Goal: Task Accomplishment & Management: Manage account settings

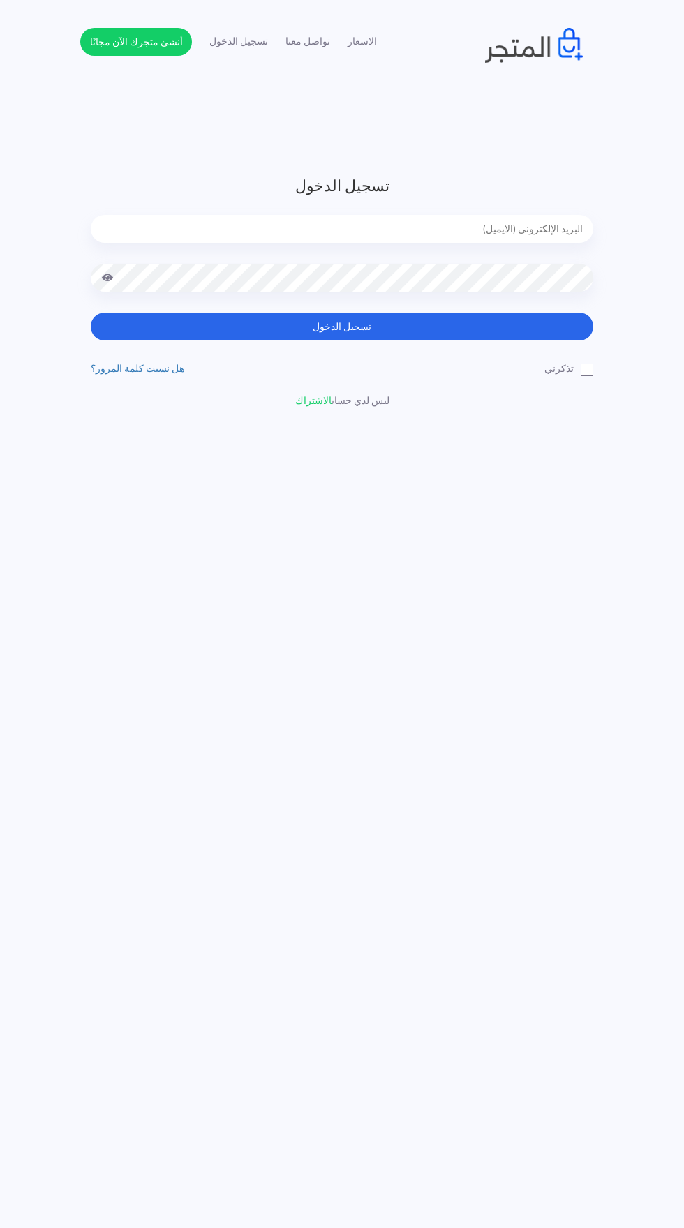
click at [485, 234] on input "email" at bounding box center [342, 229] width 502 height 28
type input "[EMAIL_ADDRESS][DOMAIN_NAME]"
click at [91, 313] on button "تسجيل الدخول" at bounding box center [342, 327] width 502 height 28
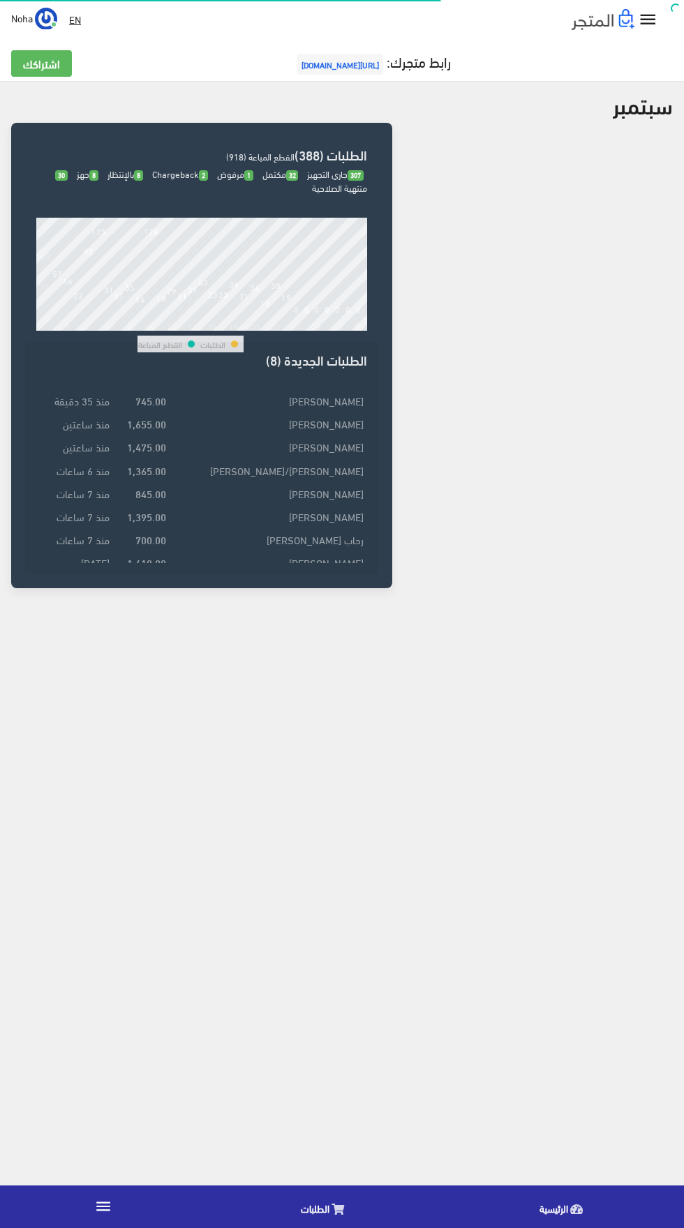
click at [103, 1209] on icon "" at bounding box center [103, 1206] width 18 height 18
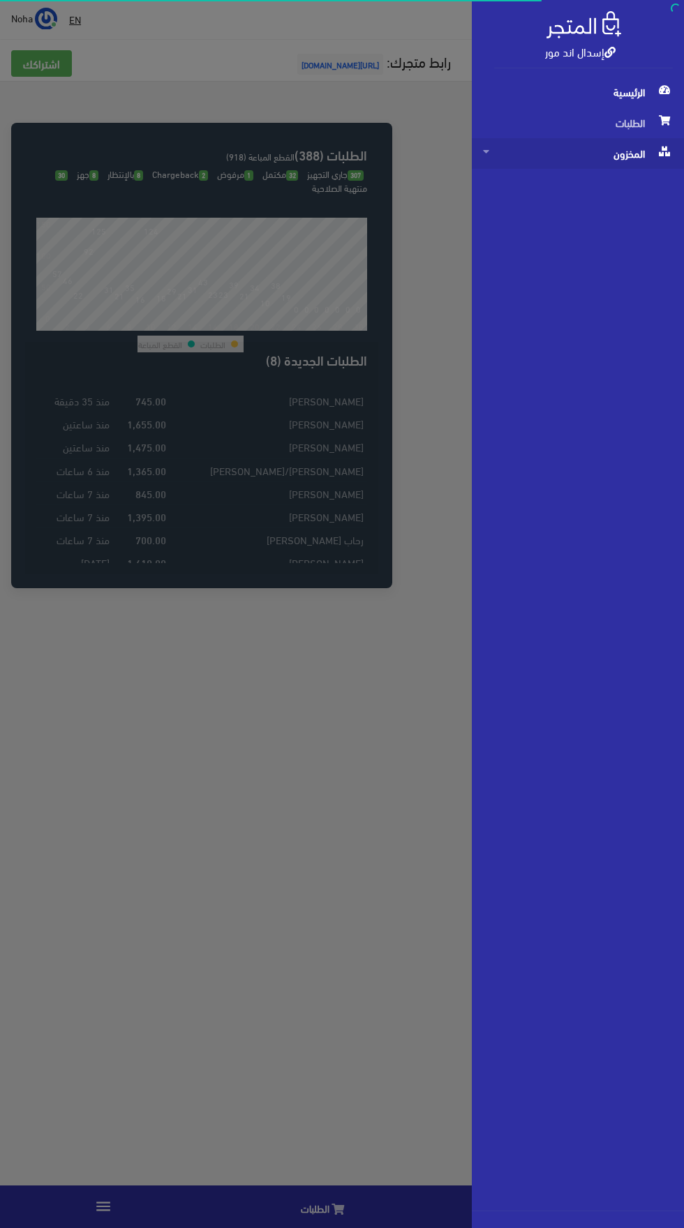
click at [646, 143] on span "المخزون" at bounding box center [578, 153] width 190 height 31
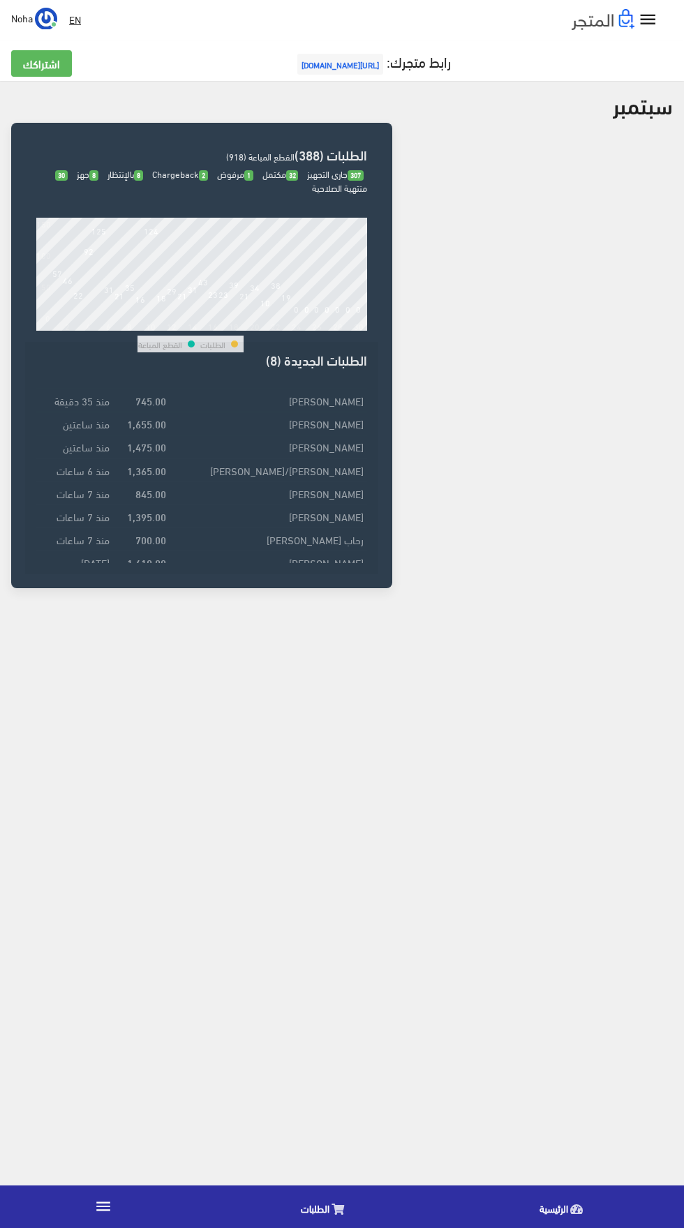
click at [26, 1037] on body "إسدال اند مور الرئيسية الطلبات EN" at bounding box center [342, 614] width 684 height 1228
click at [118, 1216] on link "" at bounding box center [103, 1207] width 207 height 39
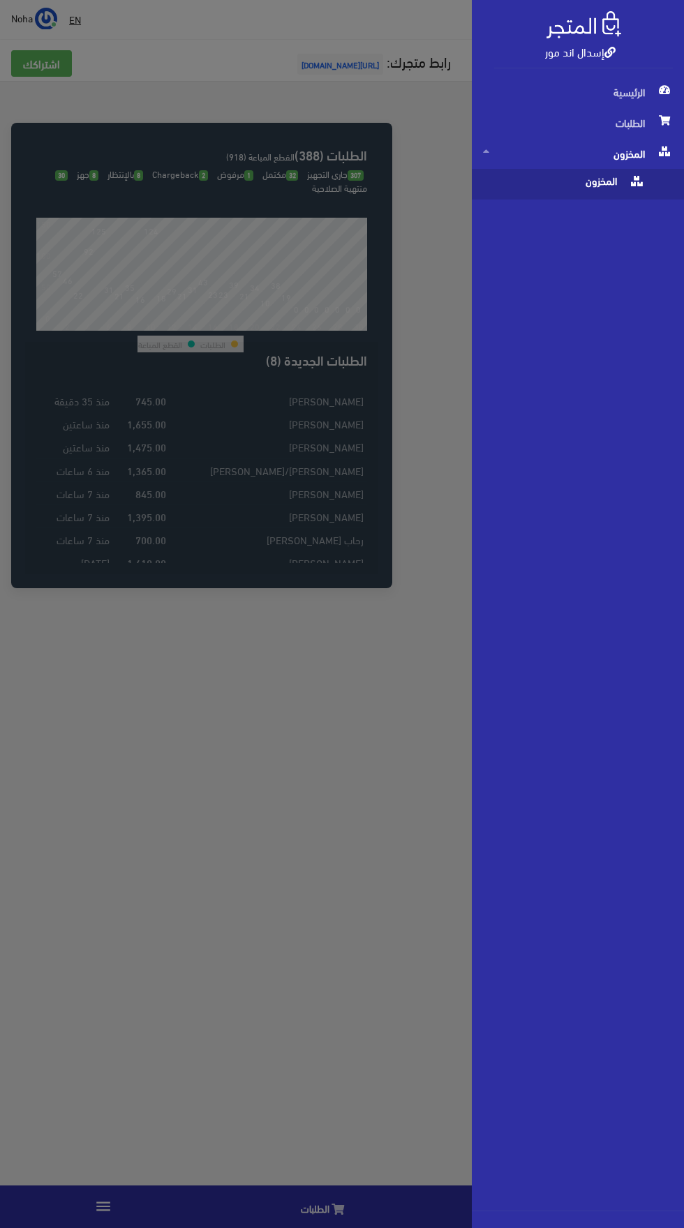
click at [556, 190] on span "المخزون" at bounding box center [564, 184] width 162 height 31
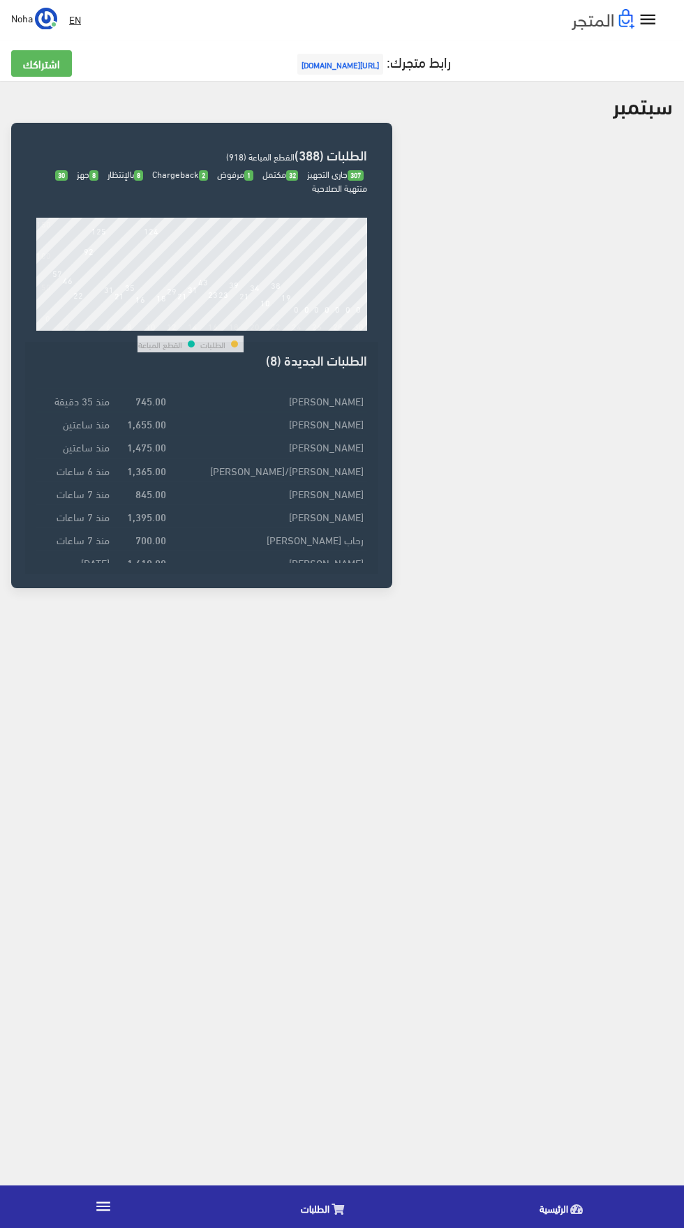
click at [663, 602] on div "الطلبات 46771 القطع المباعة 82809 1" at bounding box center [342, 346] width 684 height 530
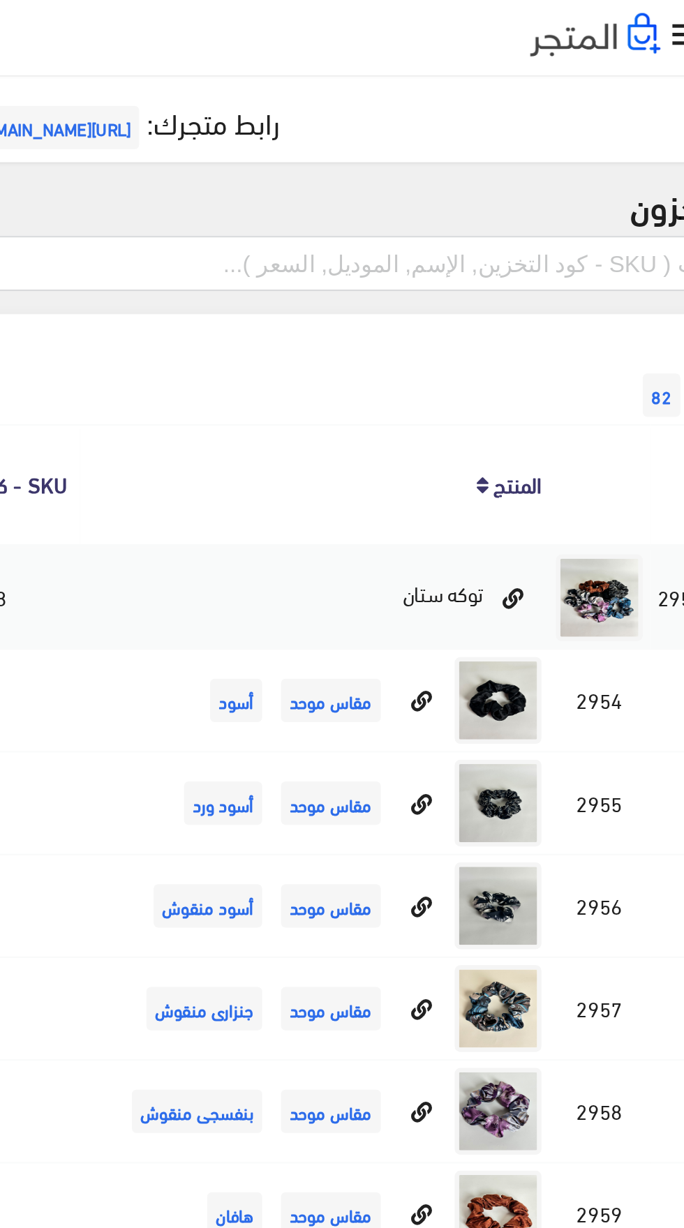
click at [359, 74] on span "[URL][DOMAIN_NAME]" at bounding box center [340, 64] width 86 height 21
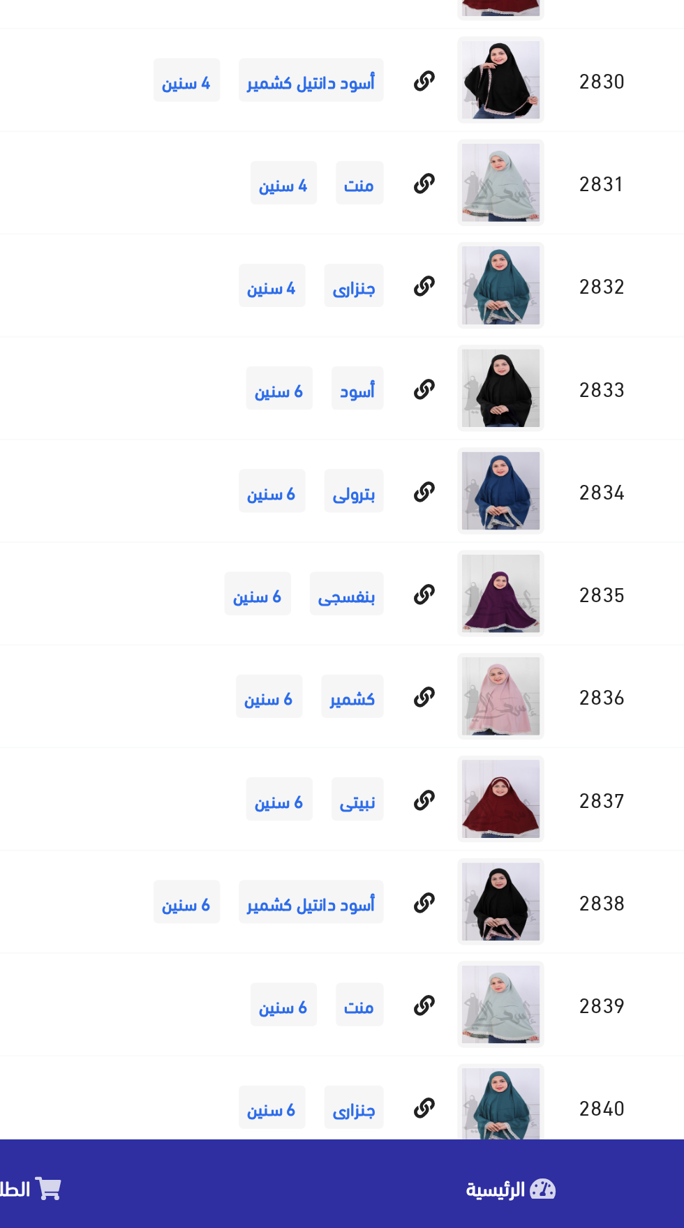
scroll to position [1078, 0]
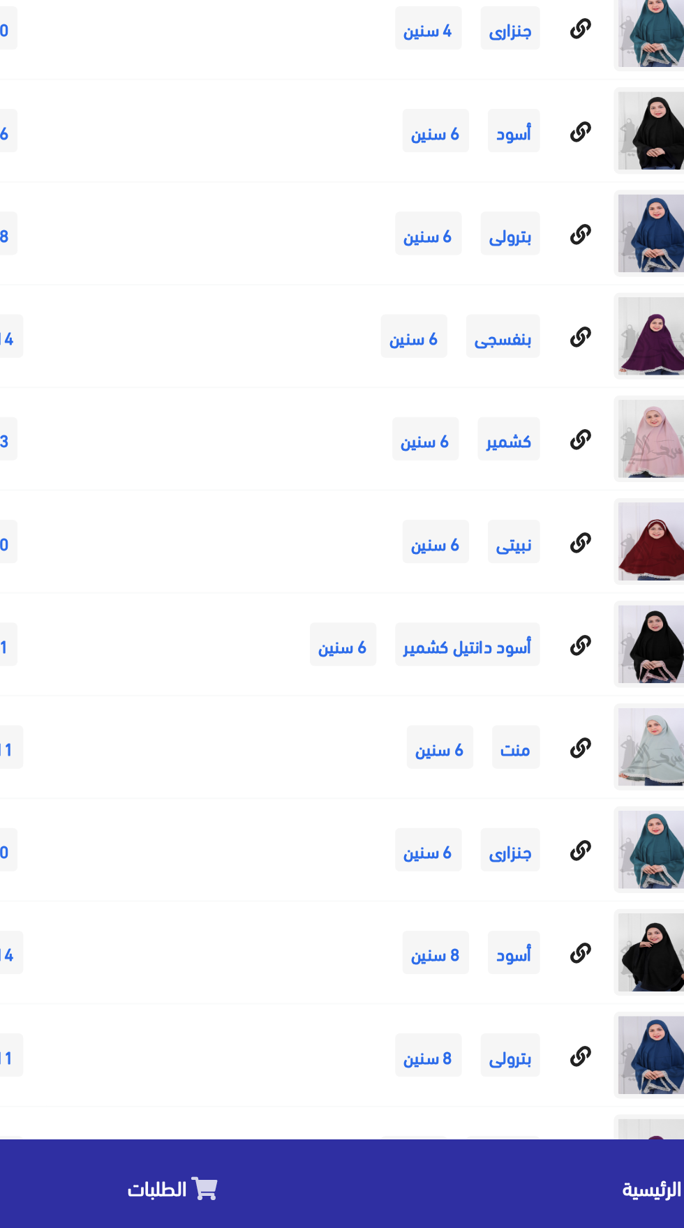
click at [321, 1203] on span "الطلبات" at bounding box center [315, 1208] width 29 height 17
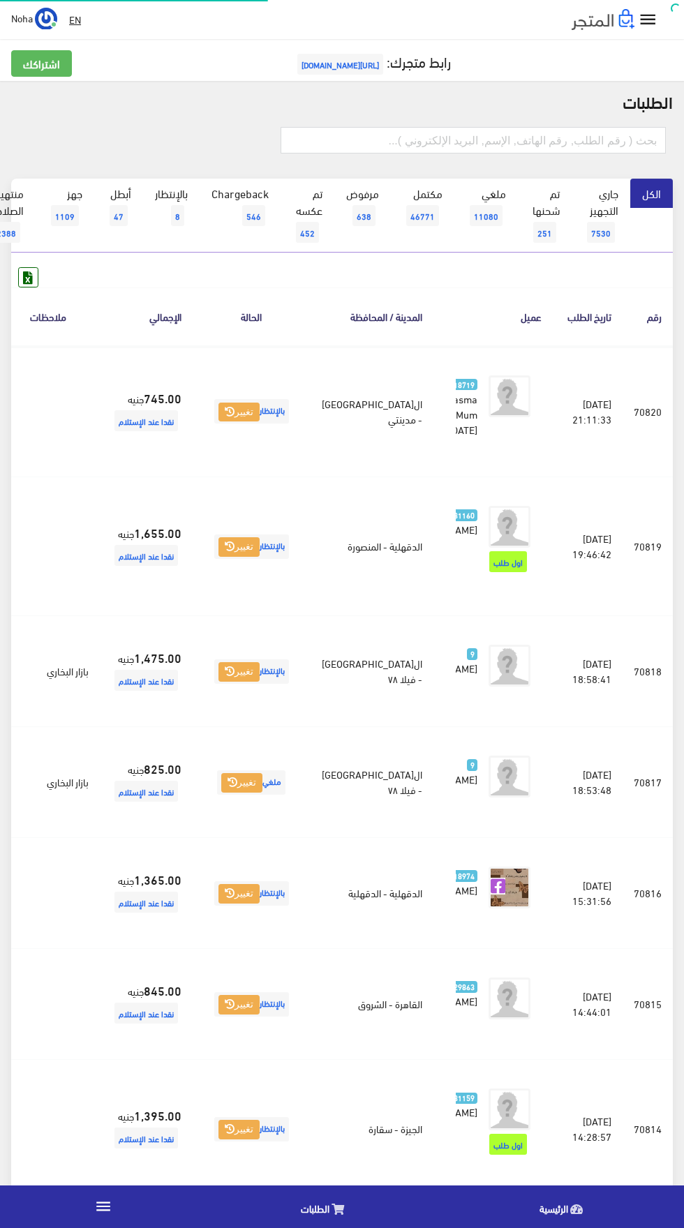
scroll to position [0, -36]
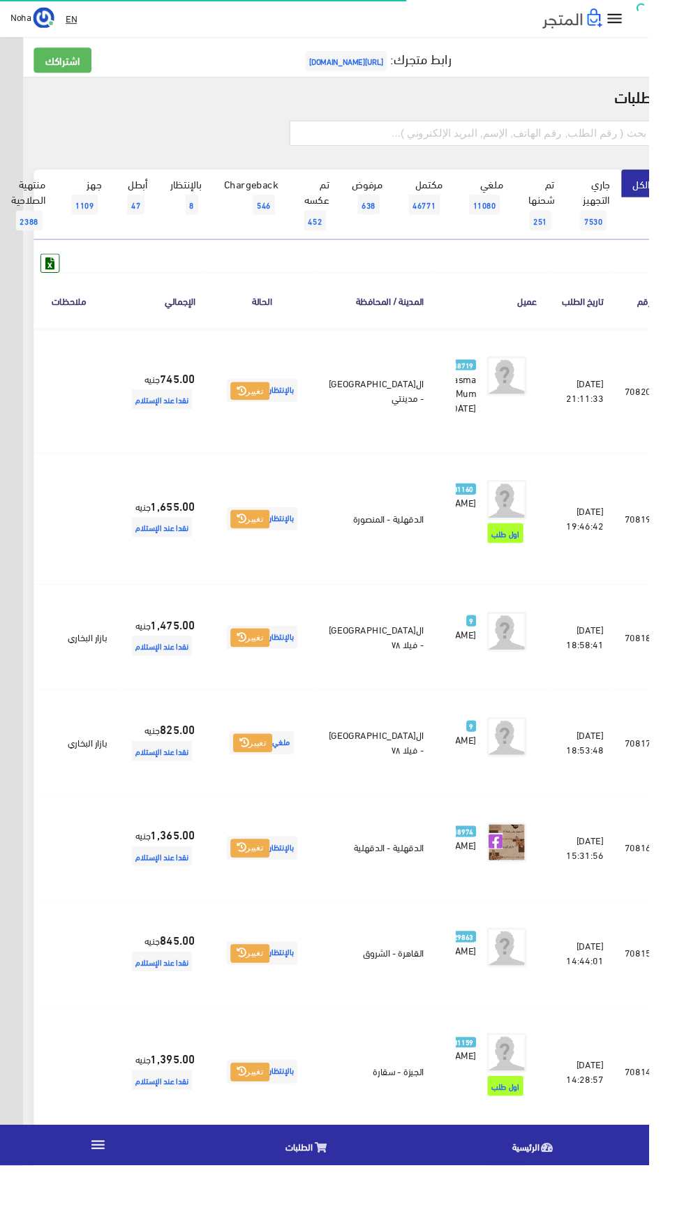
scroll to position [0, -36]
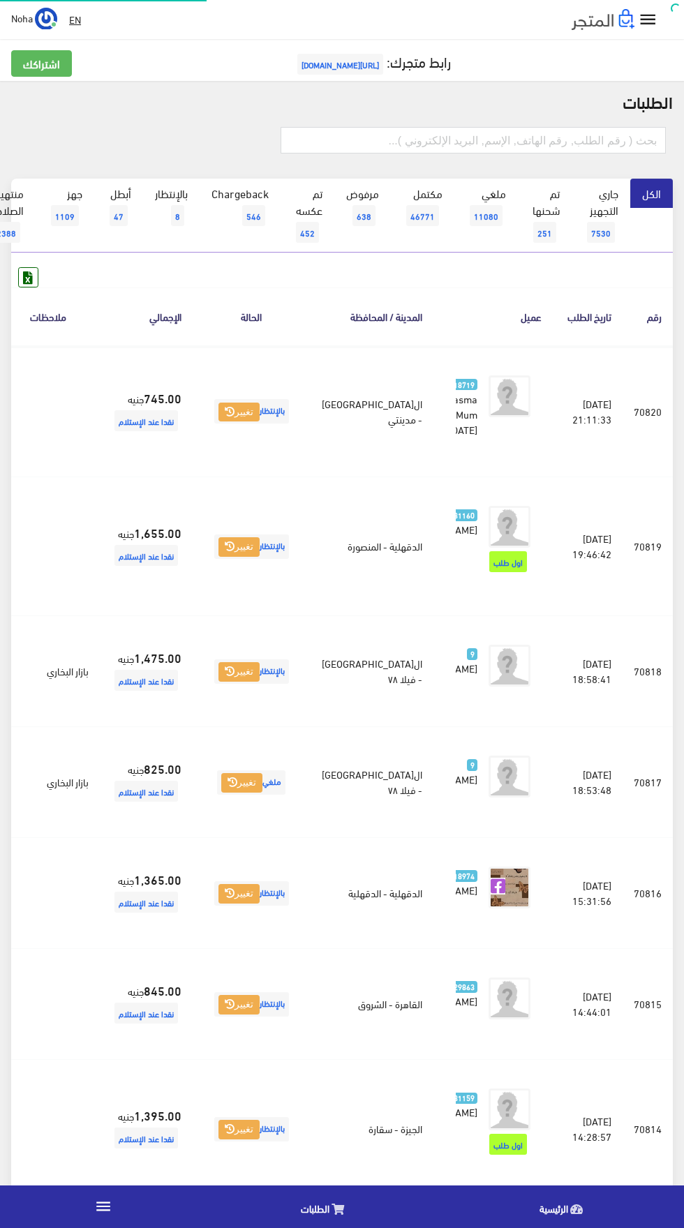
scroll to position [0, -36]
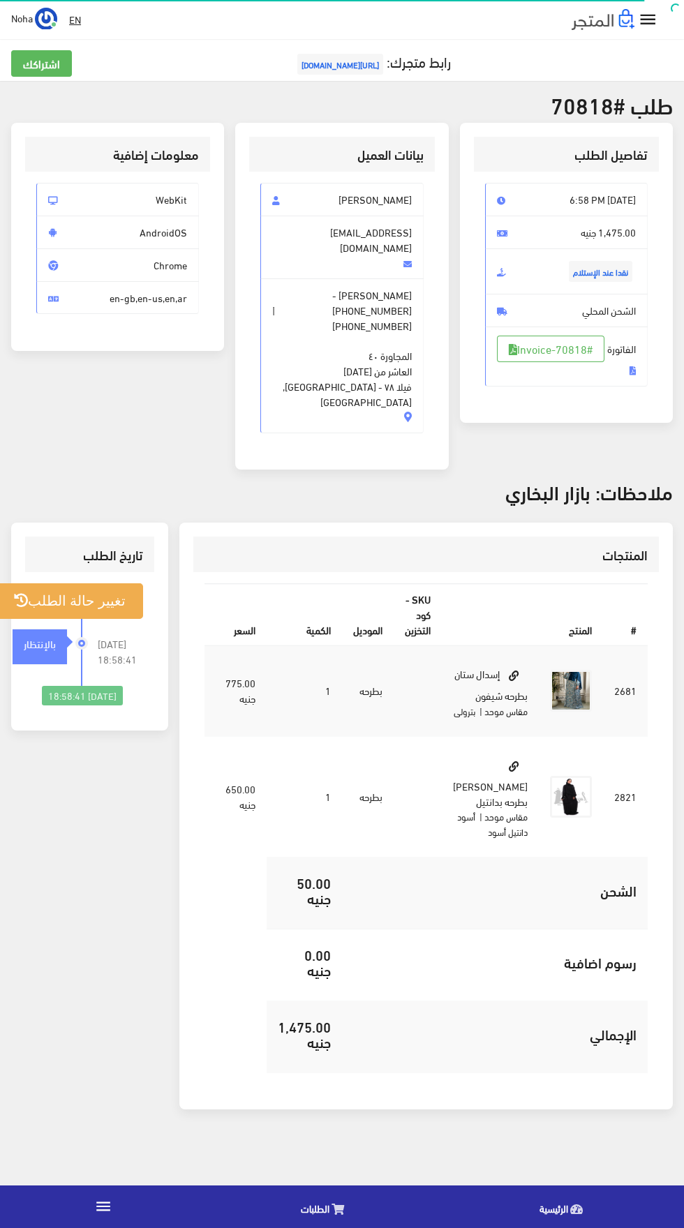
scroll to position [37, 0]
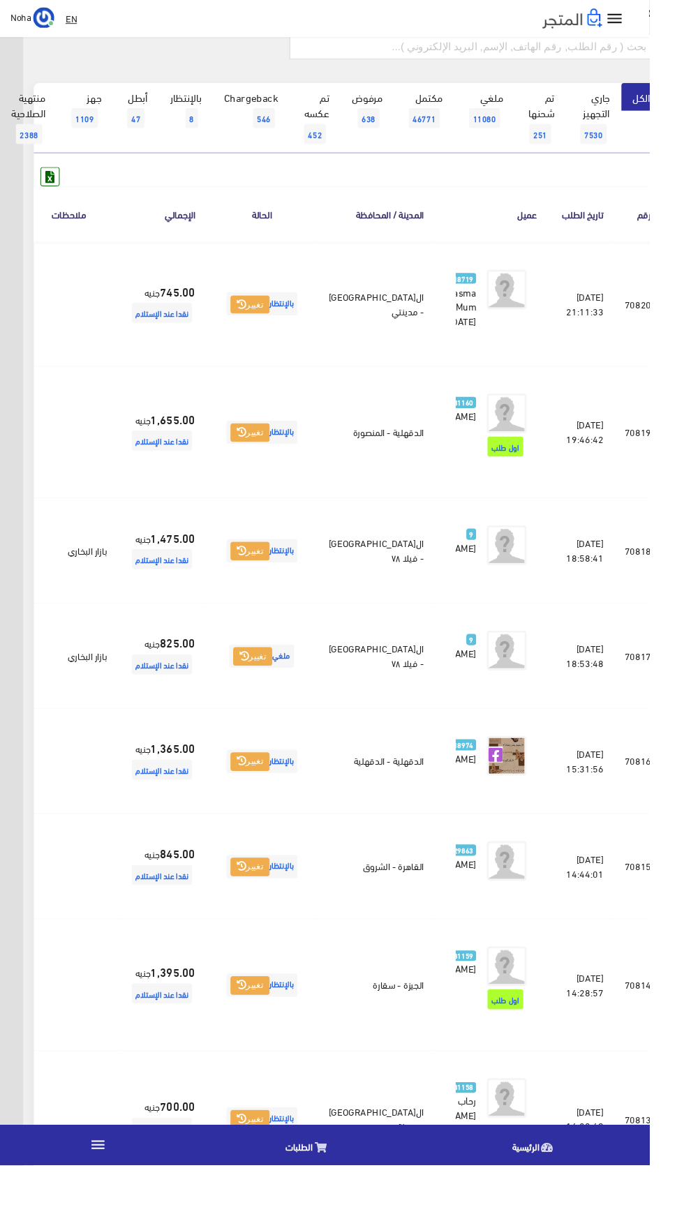
scroll to position [126, -36]
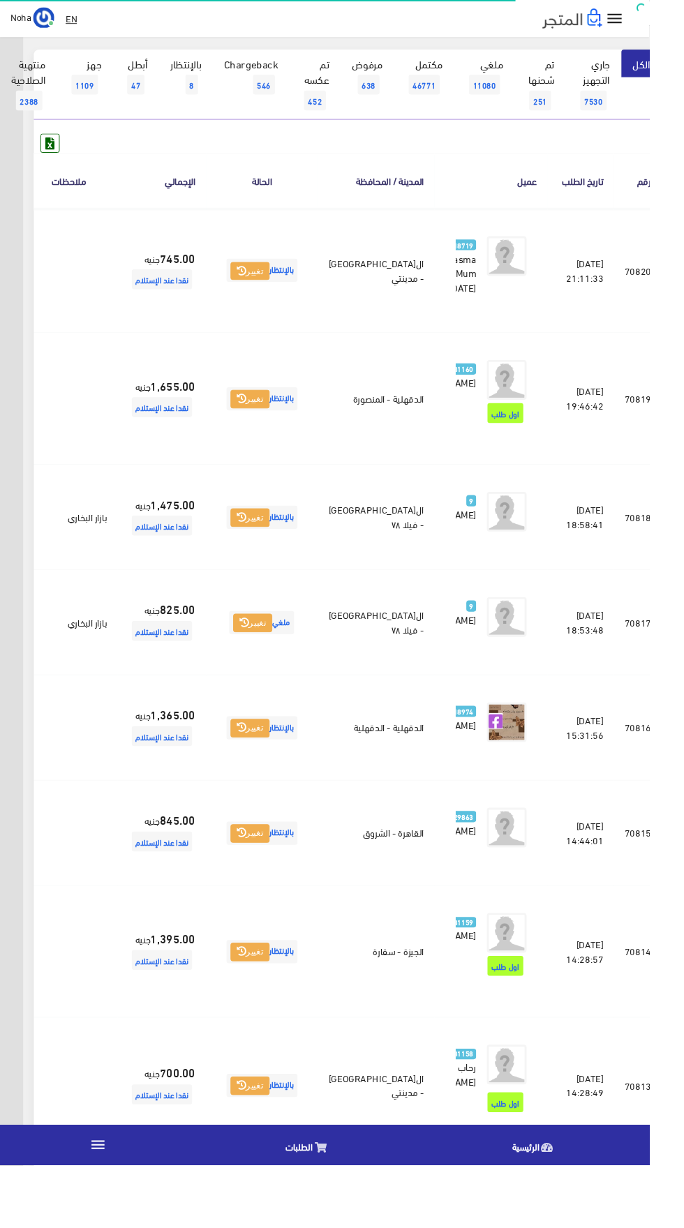
scroll to position [126, -36]
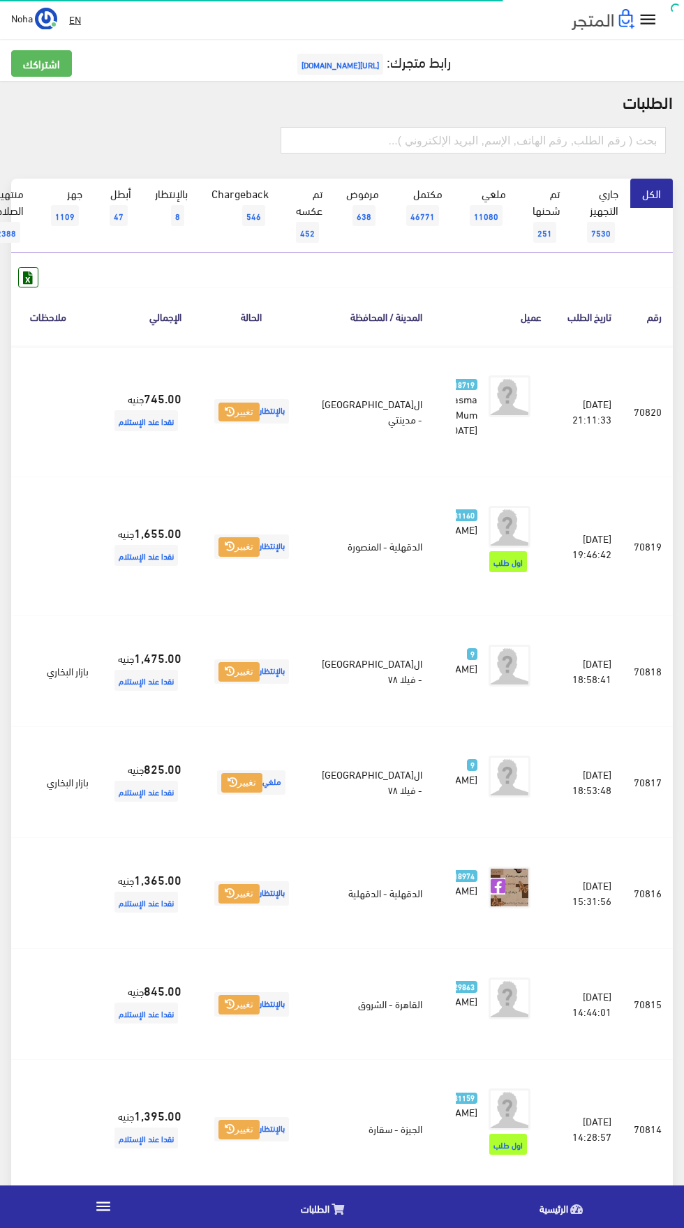
scroll to position [246, -36]
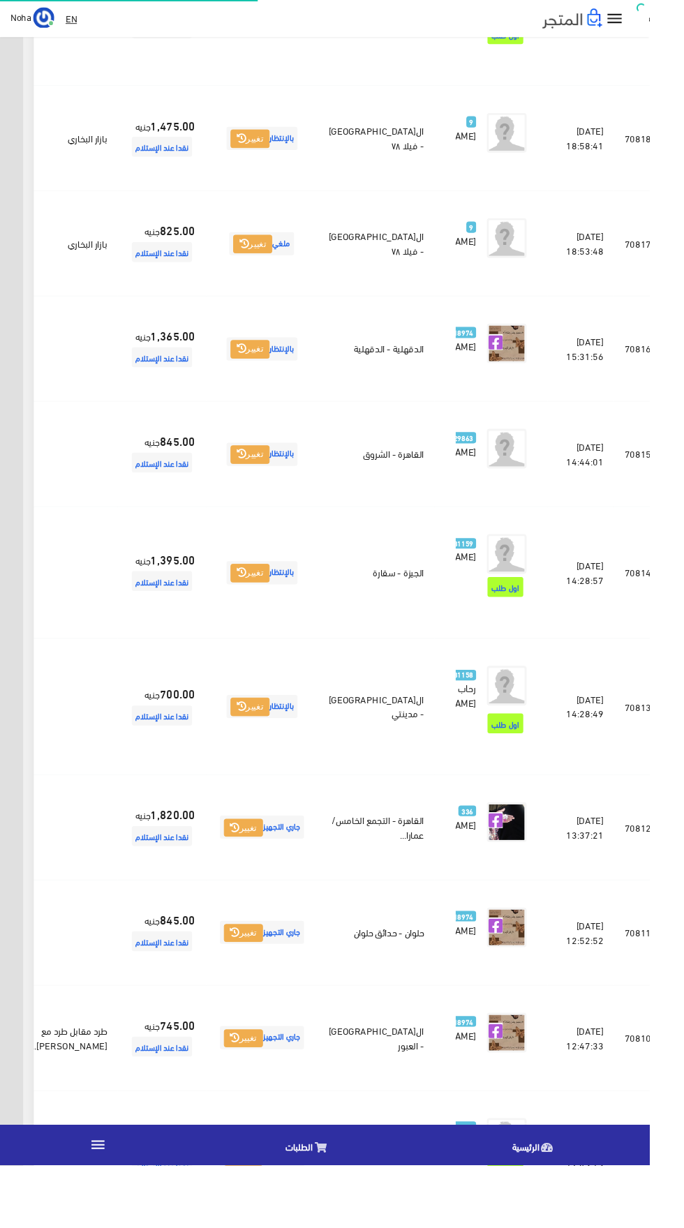
scroll to position [525, -36]
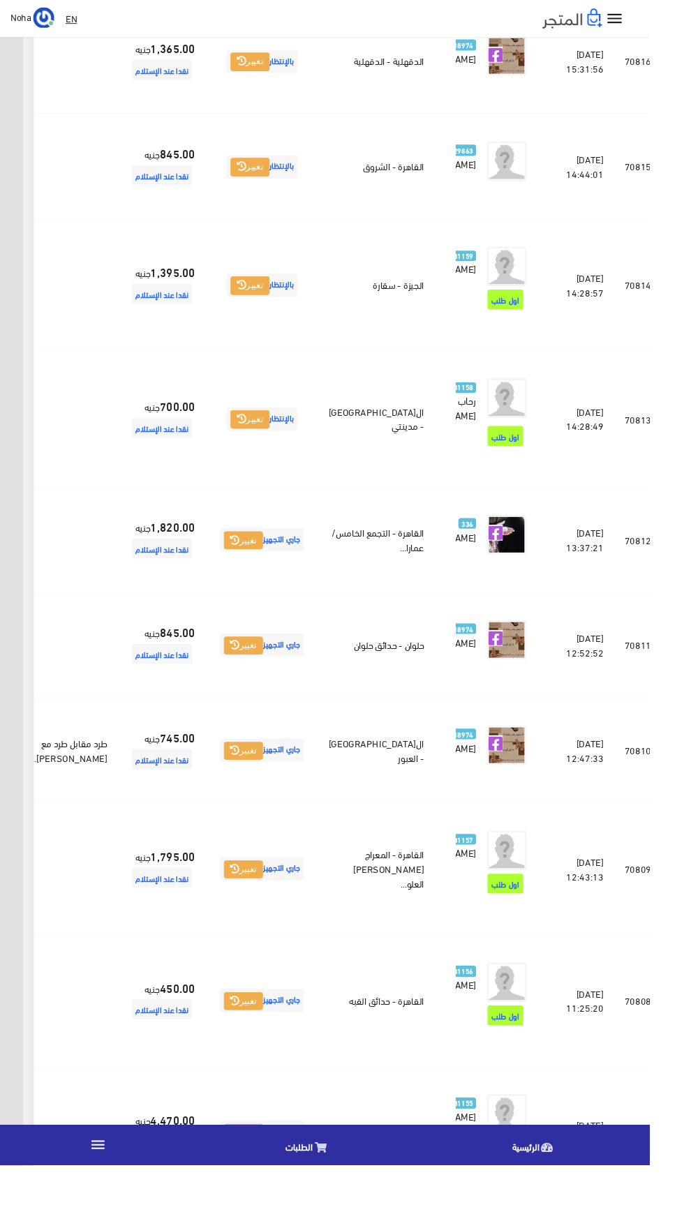
scroll to position [840, -36]
